Goal: Task Accomplishment & Management: Manage account settings

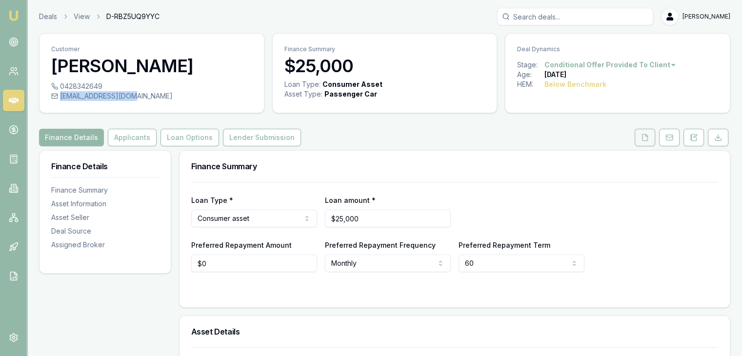
click at [645, 136] on icon at bounding box center [645, 138] width 8 height 8
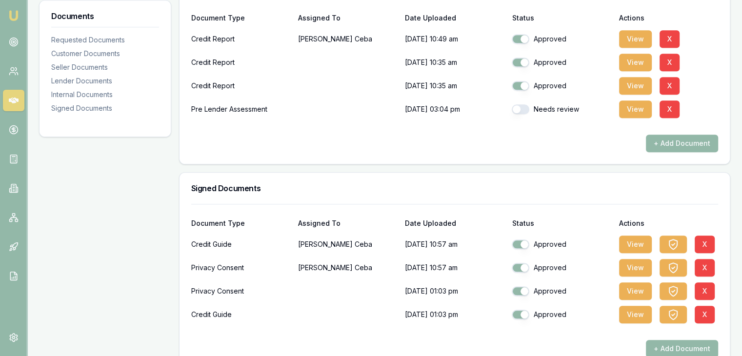
scroll to position [927, 0]
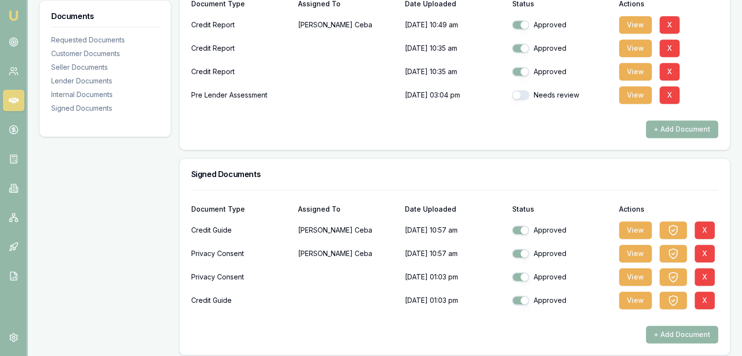
click at [525, 94] on button "button" at bounding box center [521, 95] width 18 height 10
checkbox input "true"
click at [634, 97] on button "View" at bounding box center [635, 95] width 33 height 18
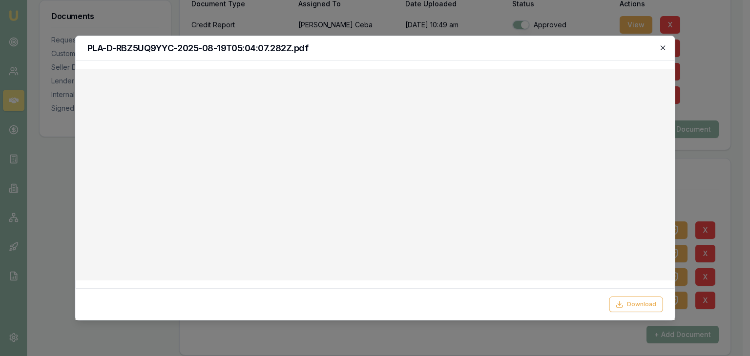
click at [661, 45] on icon "button" at bounding box center [662, 48] width 8 height 8
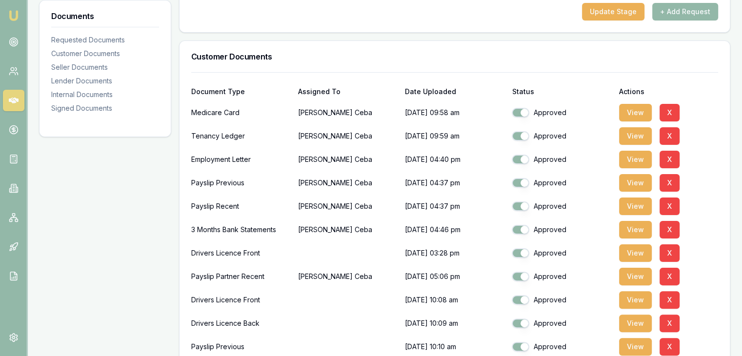
scroll to position [0, 0]
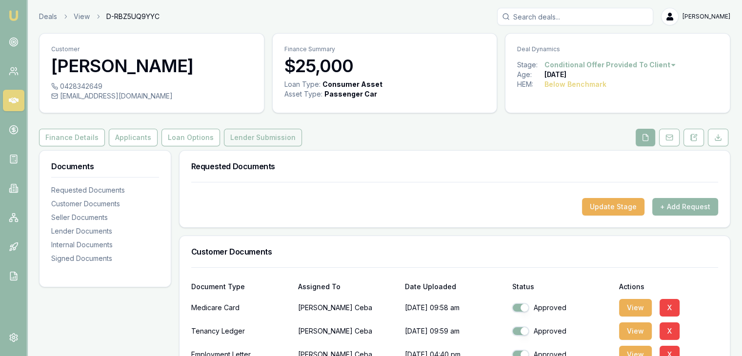
click at [254, 136] on button "Lender Submission" at bounding box center [263, 138] width 78 height 18
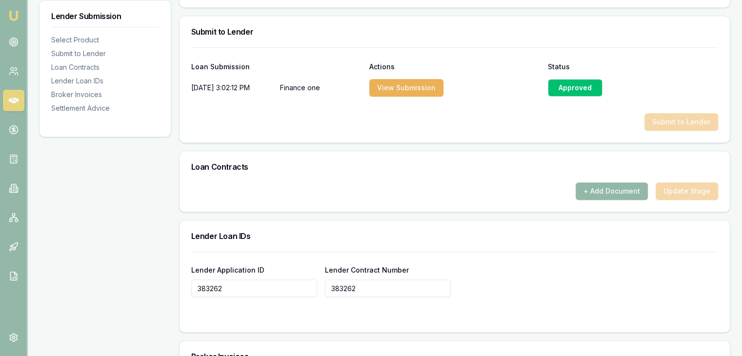
scroll to position [488, 0]
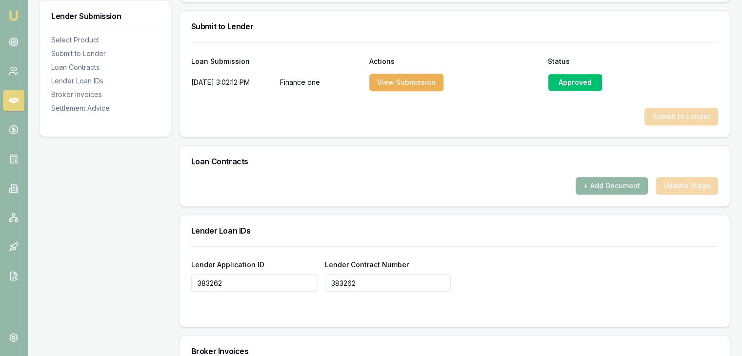
click at [623, 186] on button "+ Add Document" at bounding box center [612, 186] width 72 height 18
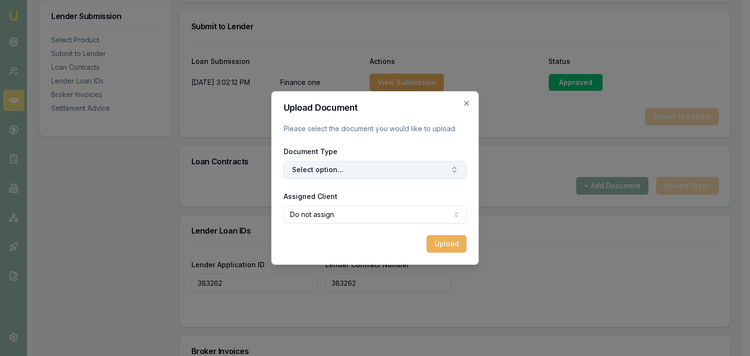
click at [335, 169] on button "Select option..." at bounding box center [375, 170] width 183 height 18
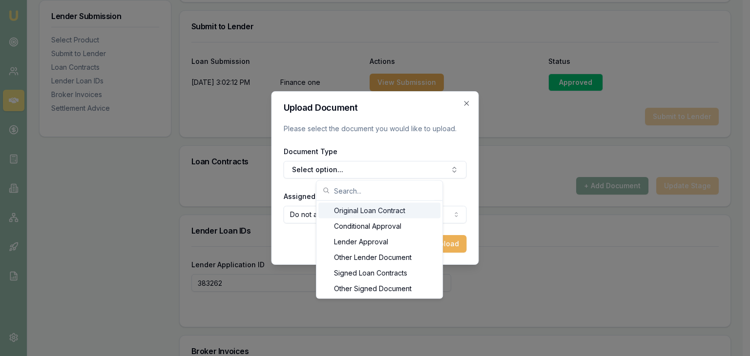
click at [377, 210] on div "Original Loan Contract" at bounding box center [379, 211] width 122 height 16
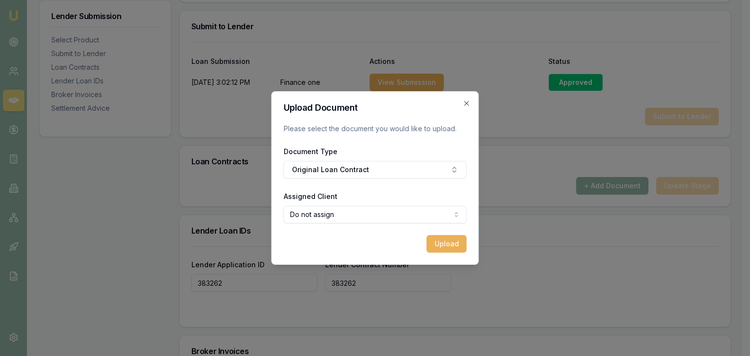
select select "U-L1U8T4XSH9"
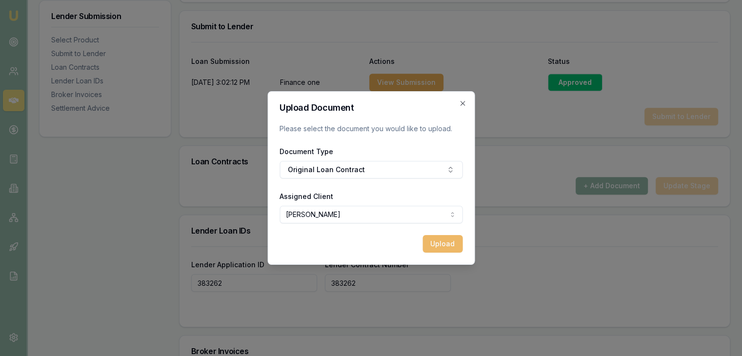
click at [447, 244] on button "Upload" at bounding box center [443, 244] width 40 height 18
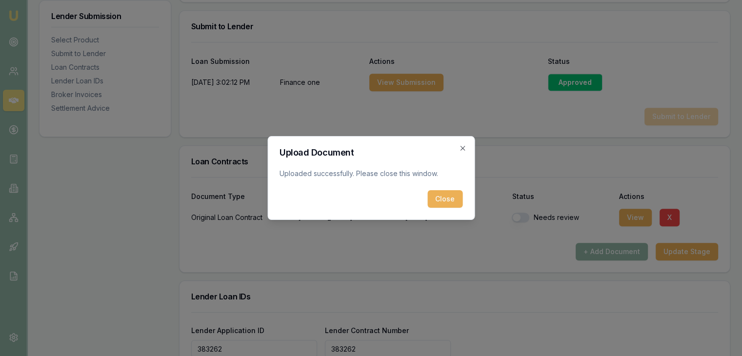
click at [438, 209] on div "Upload Document Uploaded successfully. Please close this window. Close Close" at bounding box center [370, 178] width 207 height 84
click at [439, 199] on button "Close" at bounding box center [445, 199] width 35 height 18
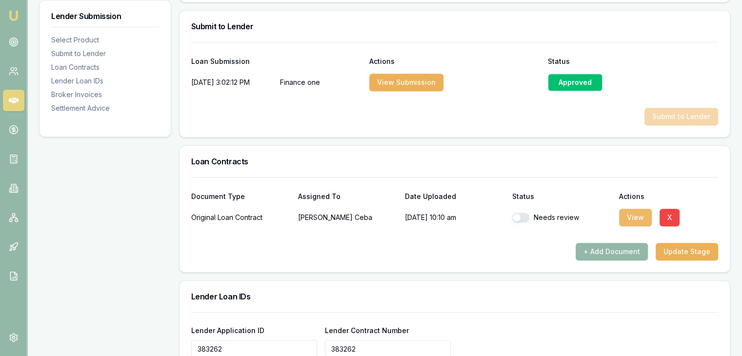
click at [636, 218] on button "View" at bounding box center [635, 218] width 33 height 18
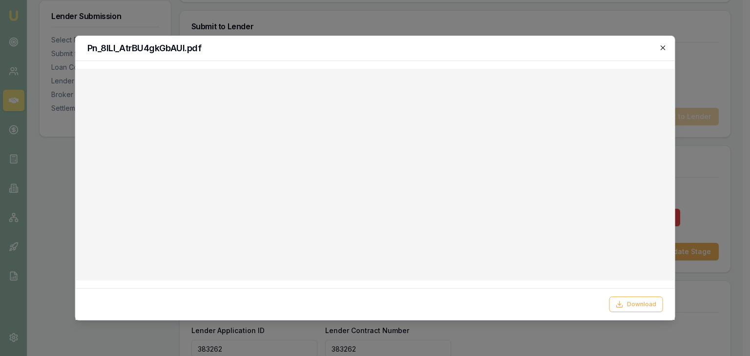
click at [665, 47] on icon "button" at bounding box center [662, 48] width 8 height 8
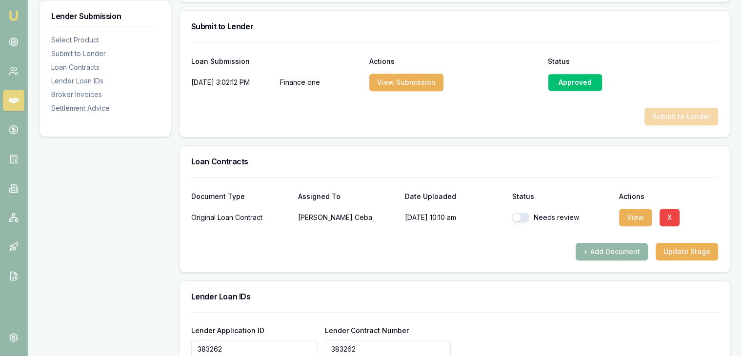
click at [526, 217] on button "button" at bounding box center [521, 218] width 18 height 10
checkbox input "true"
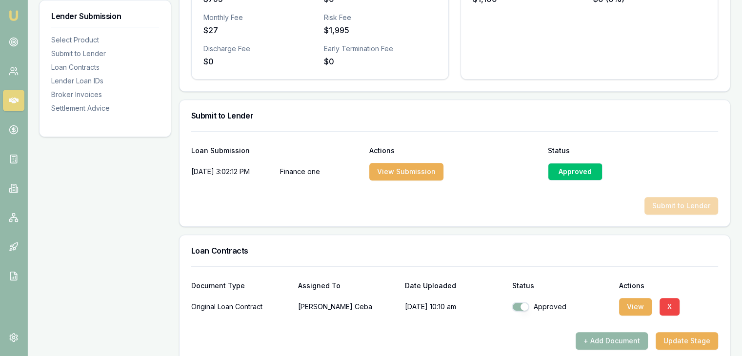
scroll to position [398, 0]
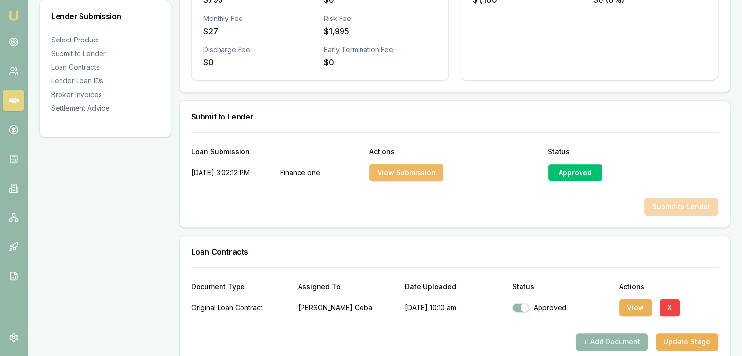
click at [424, 173] on button "View Submission" at bounding box center [407, 173] width 74 height 18
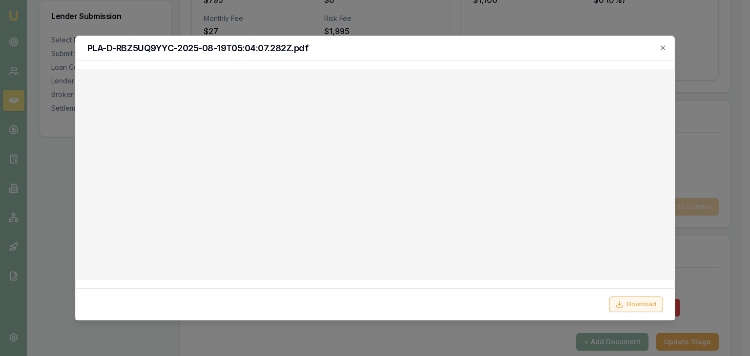
click at [629, 307] on button "Download" at bounding box center [636, 305] width 54 height 16
click at [664, 47] on icon "button" at bounding box center [662, 47] width 4 height 4
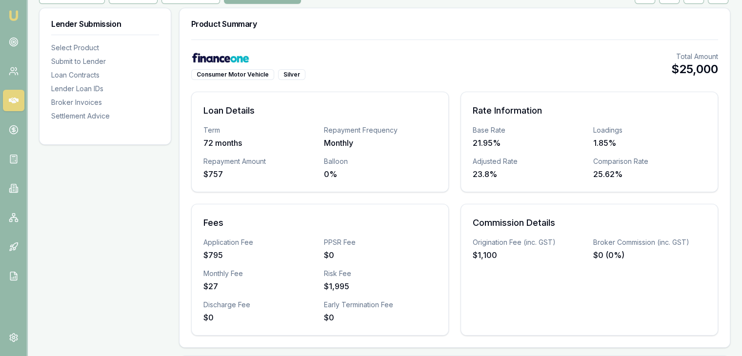
scroll to position [7, 0]
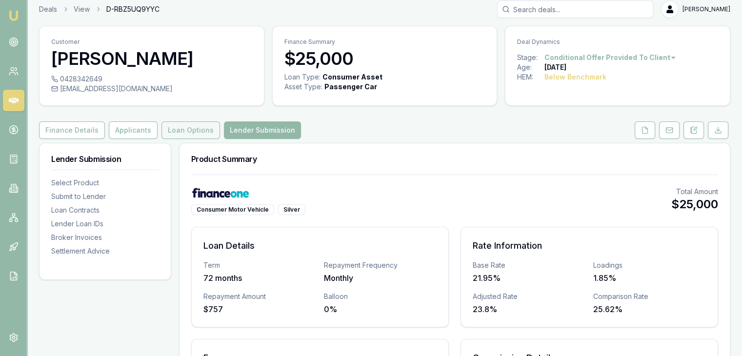
click at [183, 130] on button "Loan Options" at bounding box center [191, 131] width 59 height 18
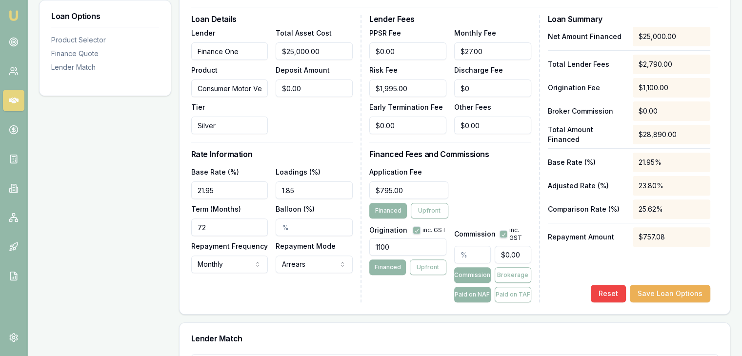
scroll to position [300, 0]
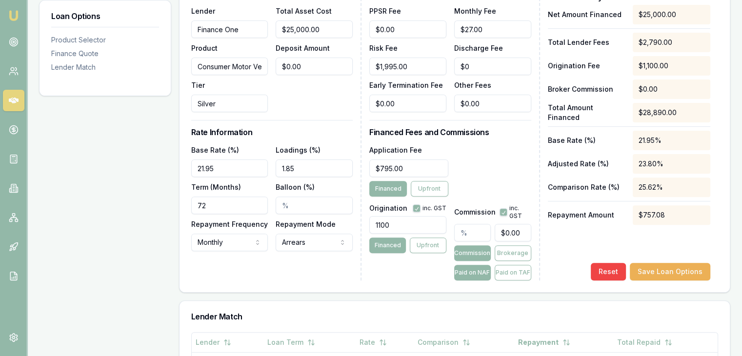
drag, startPoint x: 304, startPoint y: 167, endPoint x: 265, endPoint y: 166, distance: 38.6
click at [265, 166] on div "Base Rate (%) 21.95 Loadings (%) 1.85 Term (Months) 72 Balloon (%) Repayment Fr…" at bounding box center [272, 197] width 162 height 107
drag, startPoint x: 310, startPoint y: 166, endPoint x: 255, endPoint y: 164, distance: 54.7
click at [255, 164] on div "Base Rate (%) 21.95 Loadings (%) 1.75% Term (Months) 72 Balloon (%) Repayment F…" at bounding box center [272, 197] width 162 height 107
drag, startPoint x: 296, startPoint y: 169, endPoint x: 253, endPoint y: 168, distance: 42.5
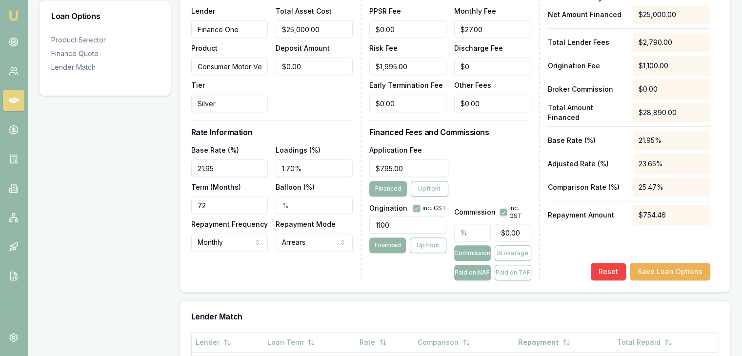
click at [253, 168] on div "Base Rate (%) 21.95 Loadings (%) 1.70% Term (Months) 72 Balloon (%) Repayment F…" at bounding box center [272, 197] width 162 height 107
drag, startPoint x: 312, startPoint y: 167, endPoint x: 257, endPoint y: 167, distance: 55.2
click at [257, 167] on div "Base Rate (%) 21.95 Loadings (%) 1.65% Term (Months) 72 Balloon (%) Repayment F…" at bounding box center [272, 197] width 162 height 107
click at [308, 168] on input "1.60%" at bounding box center [314, 169] width 77 height 18
drag, startPoint x: 309, startPoint y: 166, endPoint x: 224, endPoint y: 166, distance: 85.4
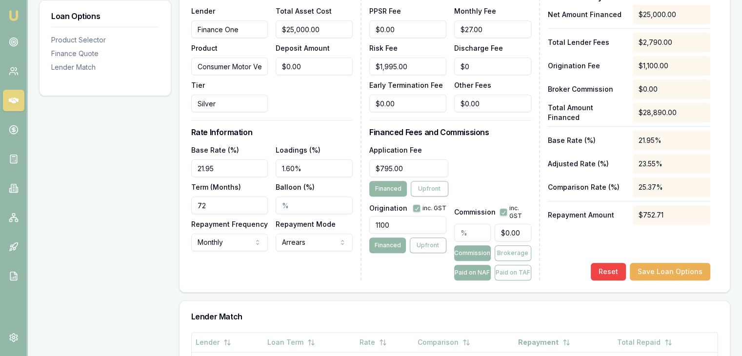
click at [224, 166] on div "Base Rate (%) 21.95 Loadings (%) 1.60% Term (Months) 72 Balloon (%) Repayment F…" at bounding box center [272, 197] width 162 height 107
drag, startPoint x: 308, startPoint y: 166, endPoint x: 243, endPoint y: 168, distance: 65.9
click at [243, 168] on div "Base Rate (%) 21.95 Loadings (%) 1.58% Term (Months) 72 Balloon (%) Repayment F…" at bounding box center [272, 197] width 162 height 107
type input "1.56%"
click at [671, 270] on button "Save Loan Options" at bounding box center [670, 272] width 81 height 18
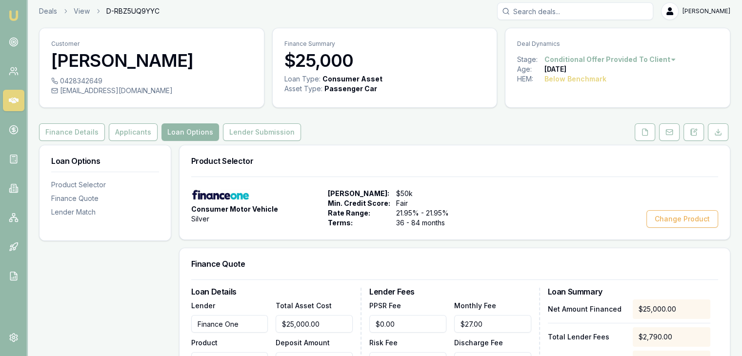
scroll to position [0, 0]
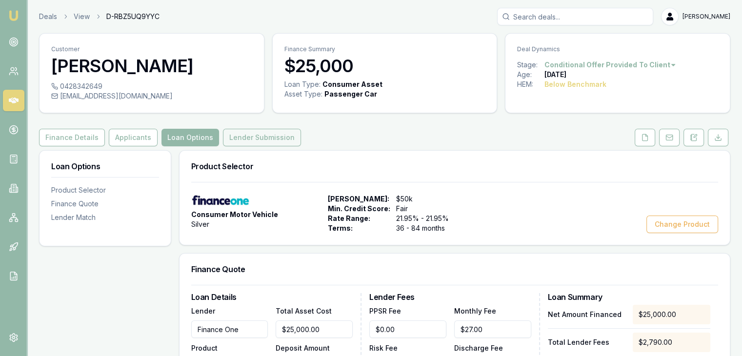
click at [246, 133] on button "Lender Submission" at bounding box center [262, 138] width 78 height 18
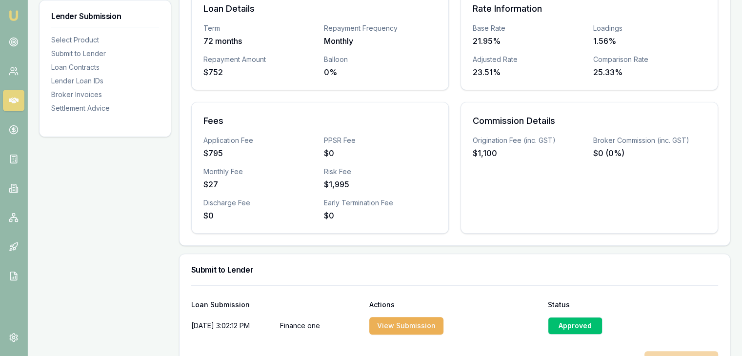
scroll to position [244, 0]
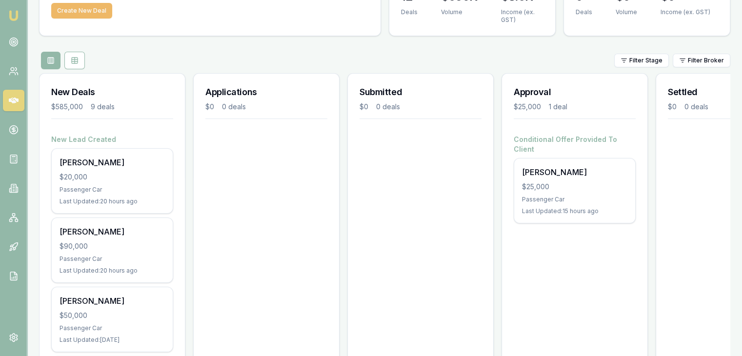
scroll to position [49, 0]
